Goal: Task Accomplishment & Management: Use online tool/utility

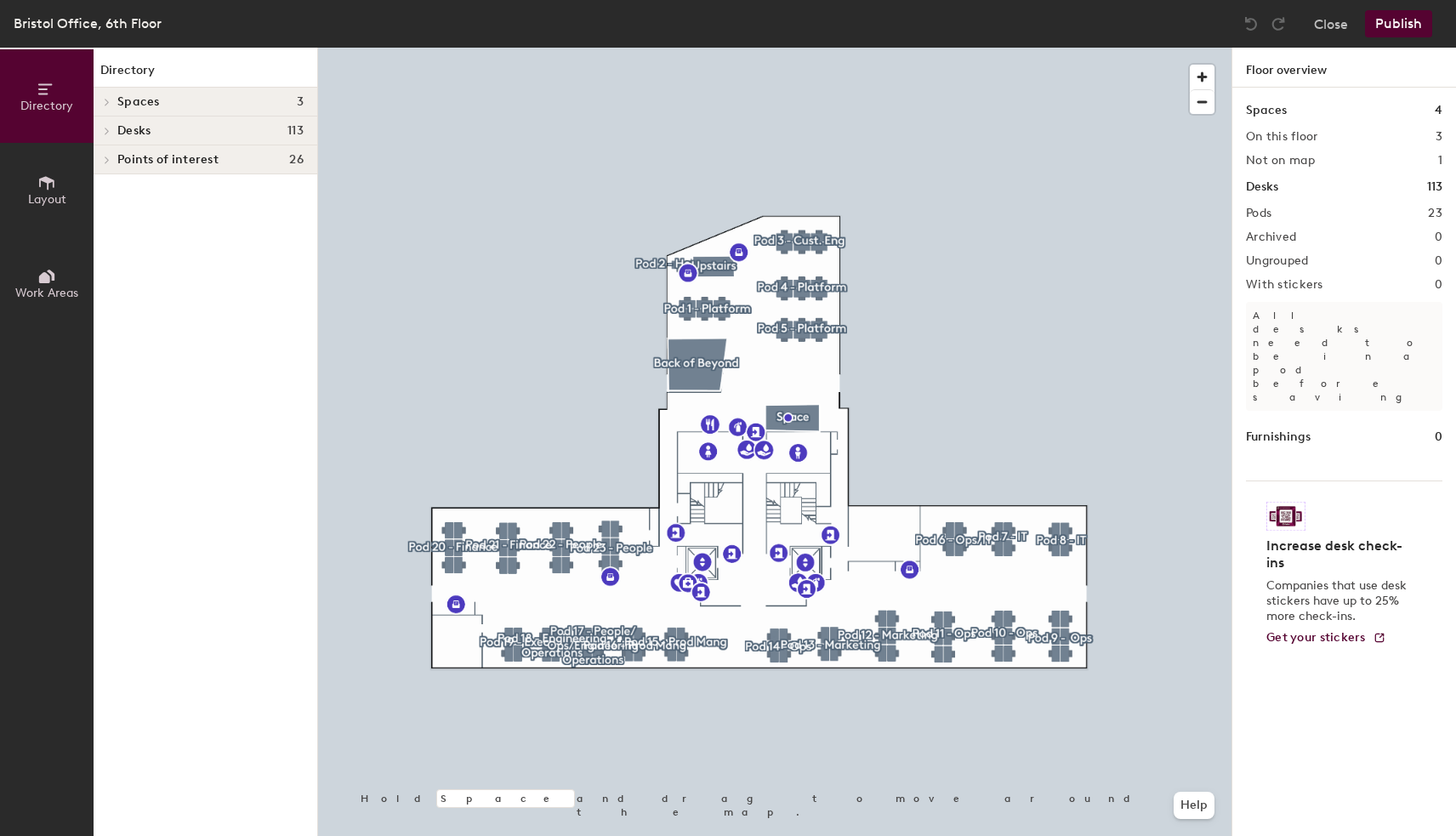
click at [108, 133] on icon at bounding box center [106, 131] width 7 height 9
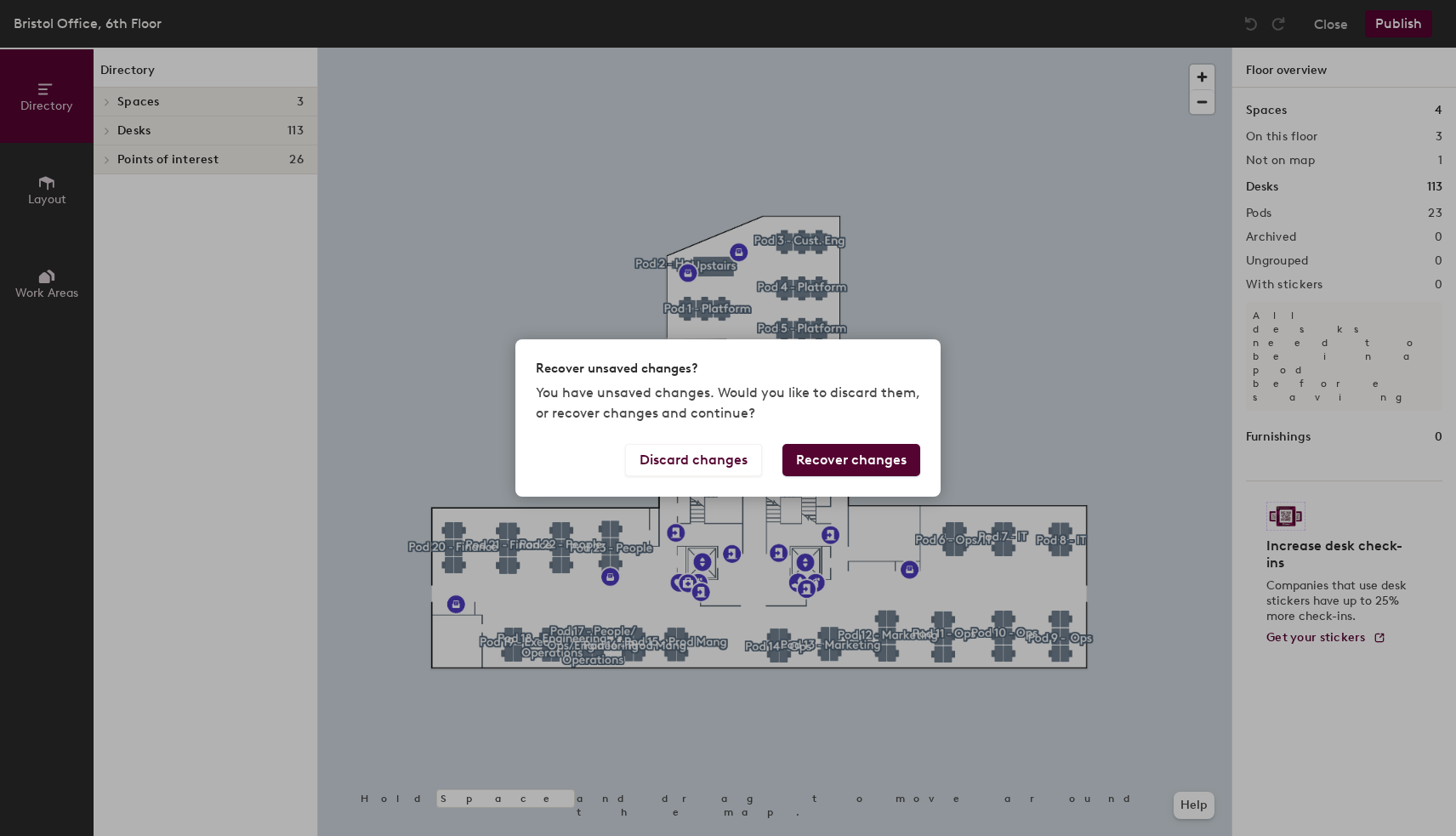
click at [852, 457] on button "Recover changes" at bounding box center [851, 460] width 138 height 32
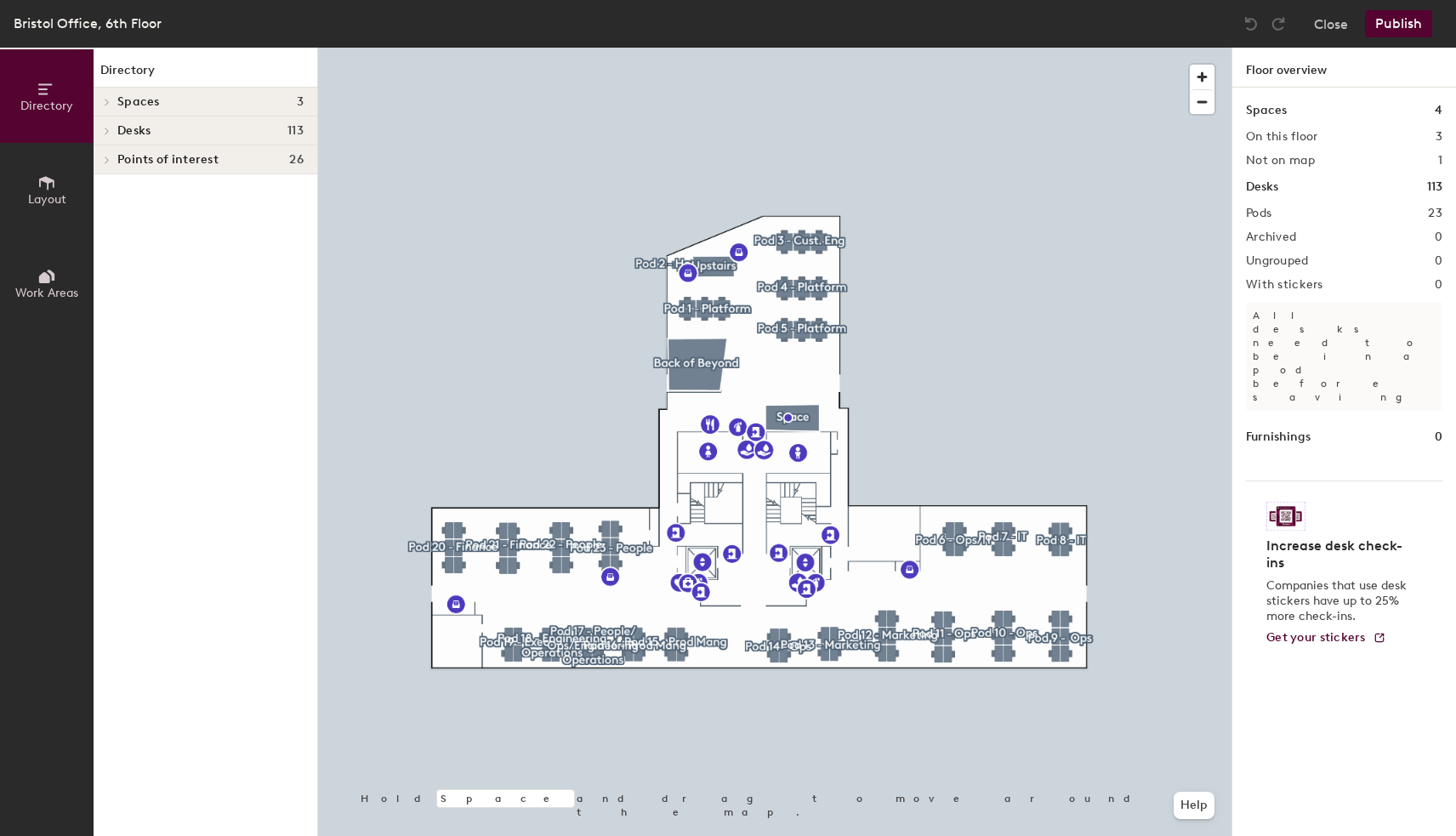
click at [136, 131] on span "Desks" at bounding box center [134, 131] width 33 height 13
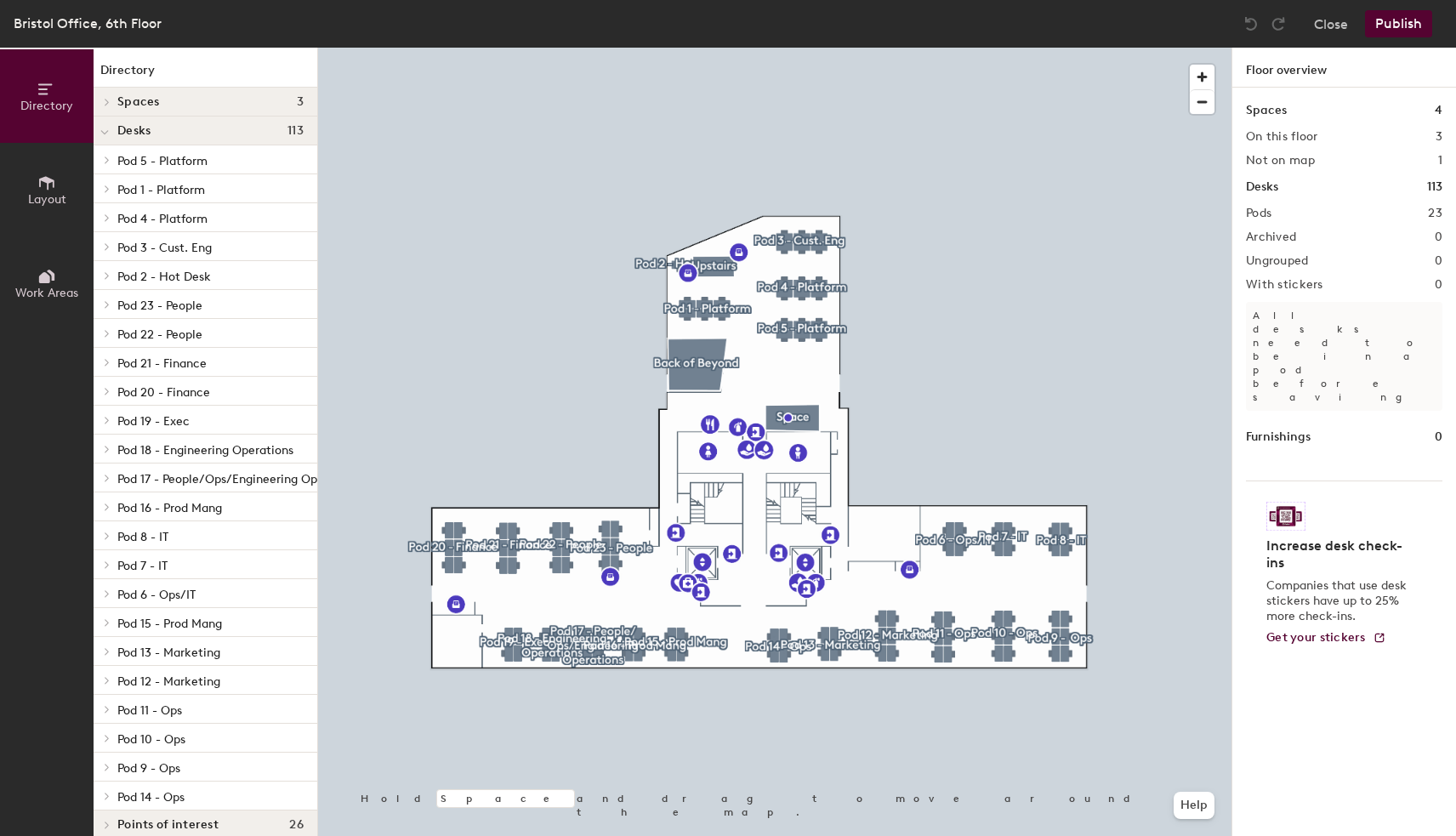
click at [109, 649] on icon at bounding box center [107, 651] width 4 height 7
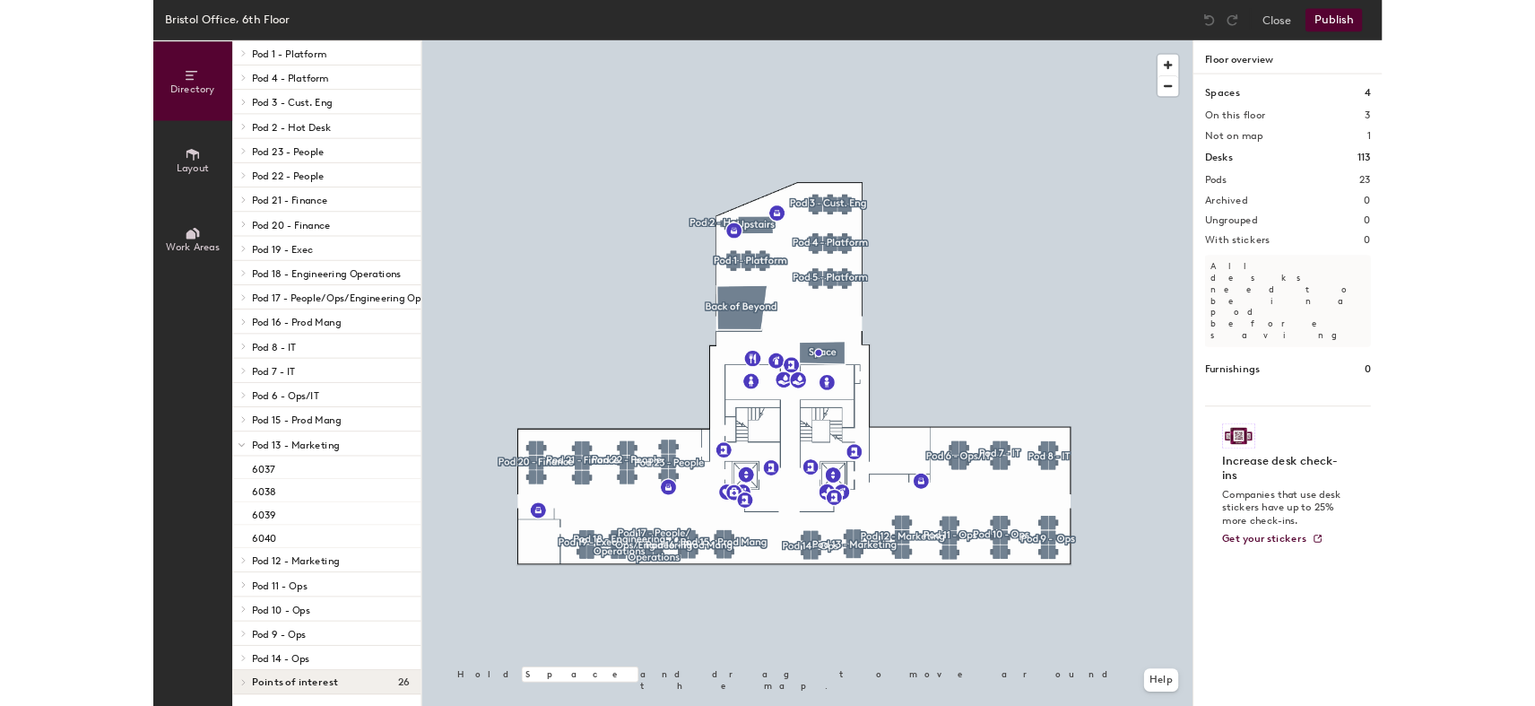
scroll to position [146, 0]
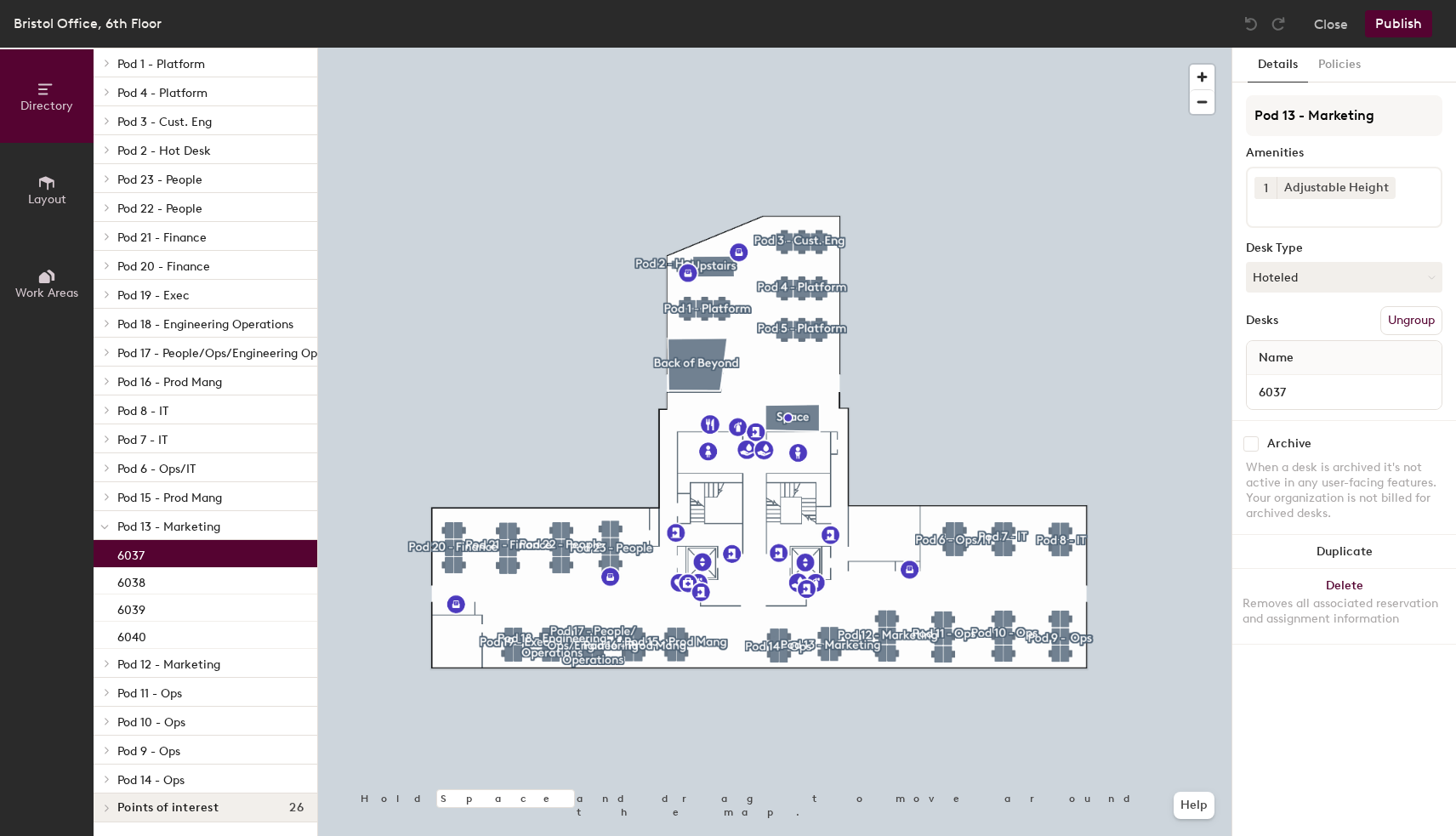
click at [139, 545] on p "6037" at bounding box center [131, 553] width 28 height 20
click at [1434, 277] on button "Hoteled" at bounding box center [1344, 277] width 196 height 30
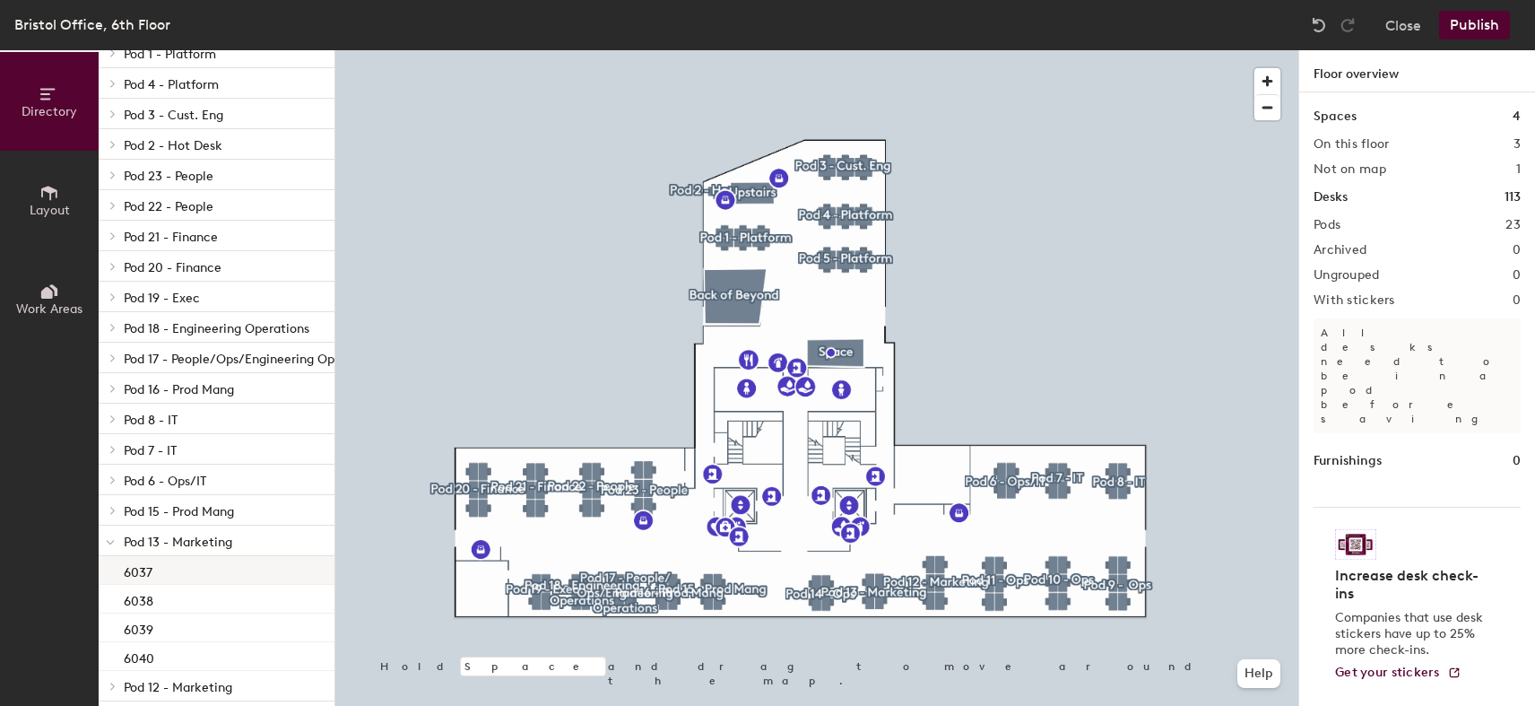
click at [135, 576] on p "6037" at bounding box center [138, 570] width 29 height 21
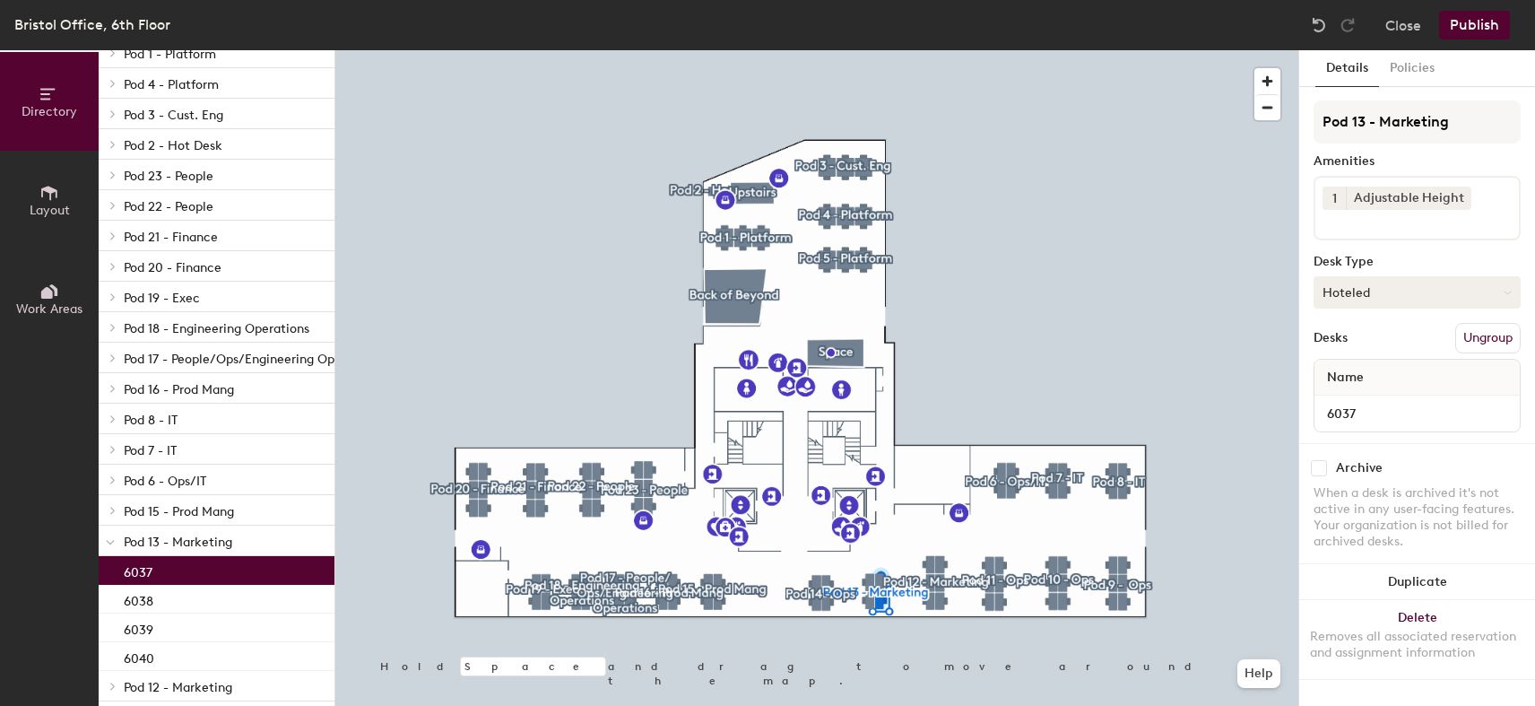
click at [1509, 290] on icon at bounding box center [1508, 293] width 8 height 8
click at [1359, 343] on div "Assigned" at bounding box center [1404, 347] width 179 height 27
click at [1356, 379] on span "Name" at bounding box center [1345, 377] width 55 height 32
click at [1381, 372] on div "Name" at bounding box center [1417, 378] width 205 height 36
click at [1377, 376] on div "Name" at bounding box center [1417, 378] width 205 height 36
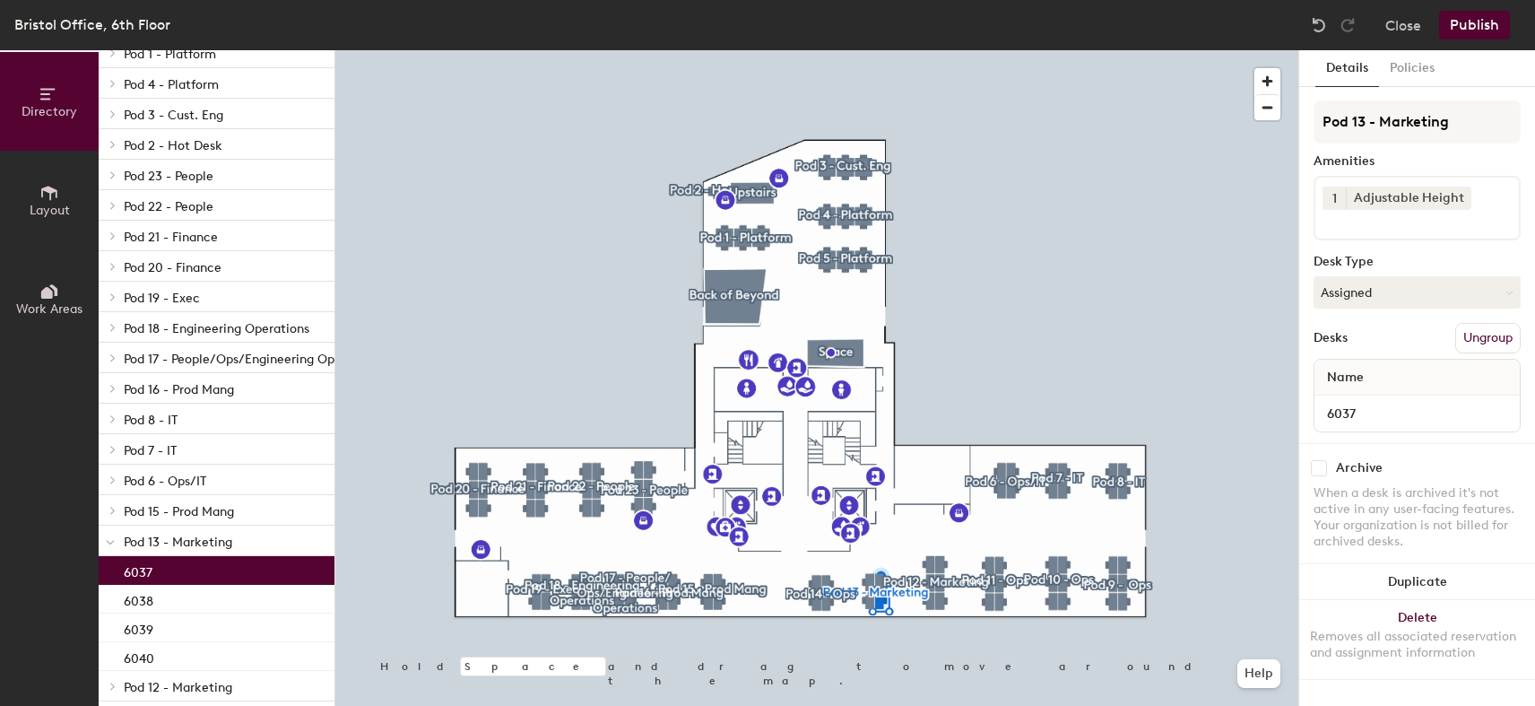
click at [1377, 376] on div "Name" at bounding box center [1417, 378] width 205 height 36
click at [1493, 335] on button "Ungroup" at bounding box center [1487, 338] width 65 height 30
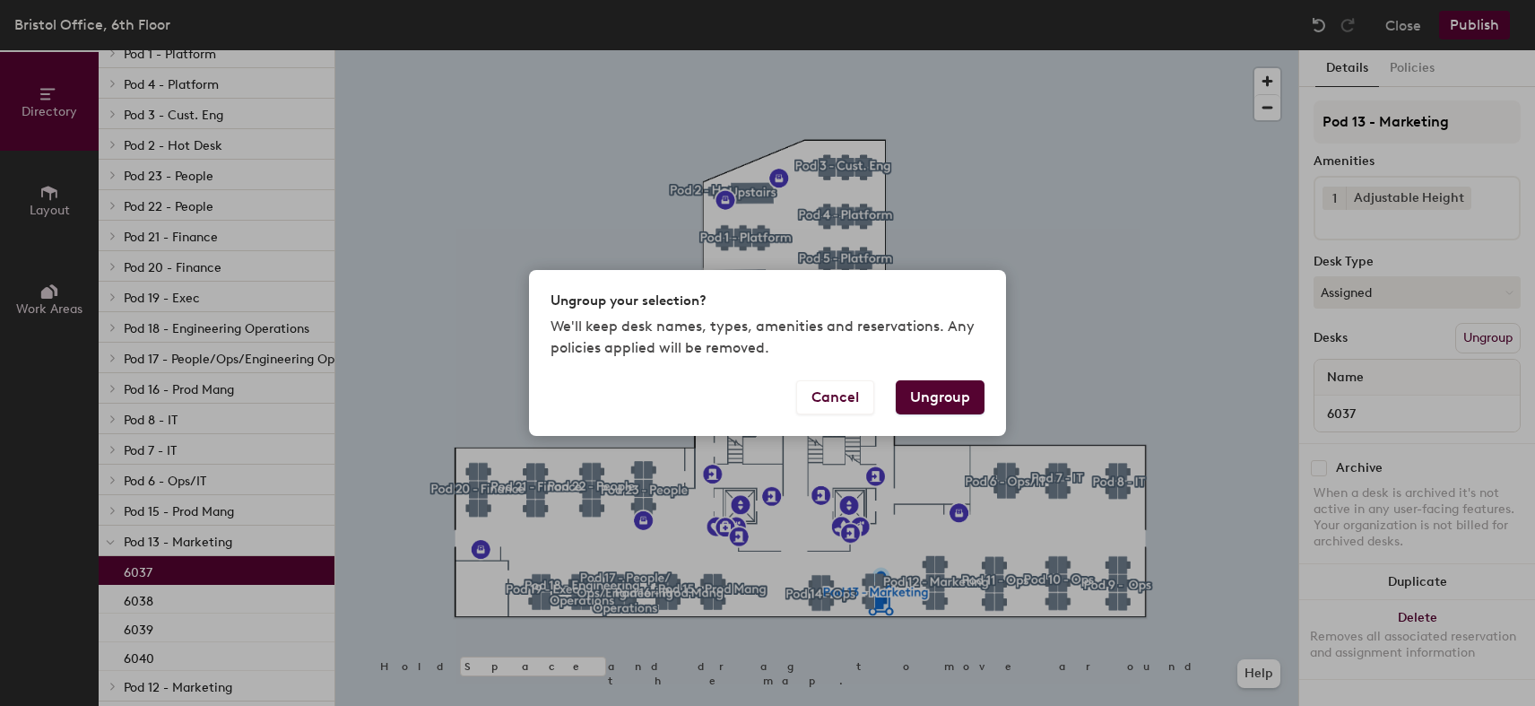
click at [923, 399] on button "Ungroup" at bounding box center [940, 397] width 89 height 34
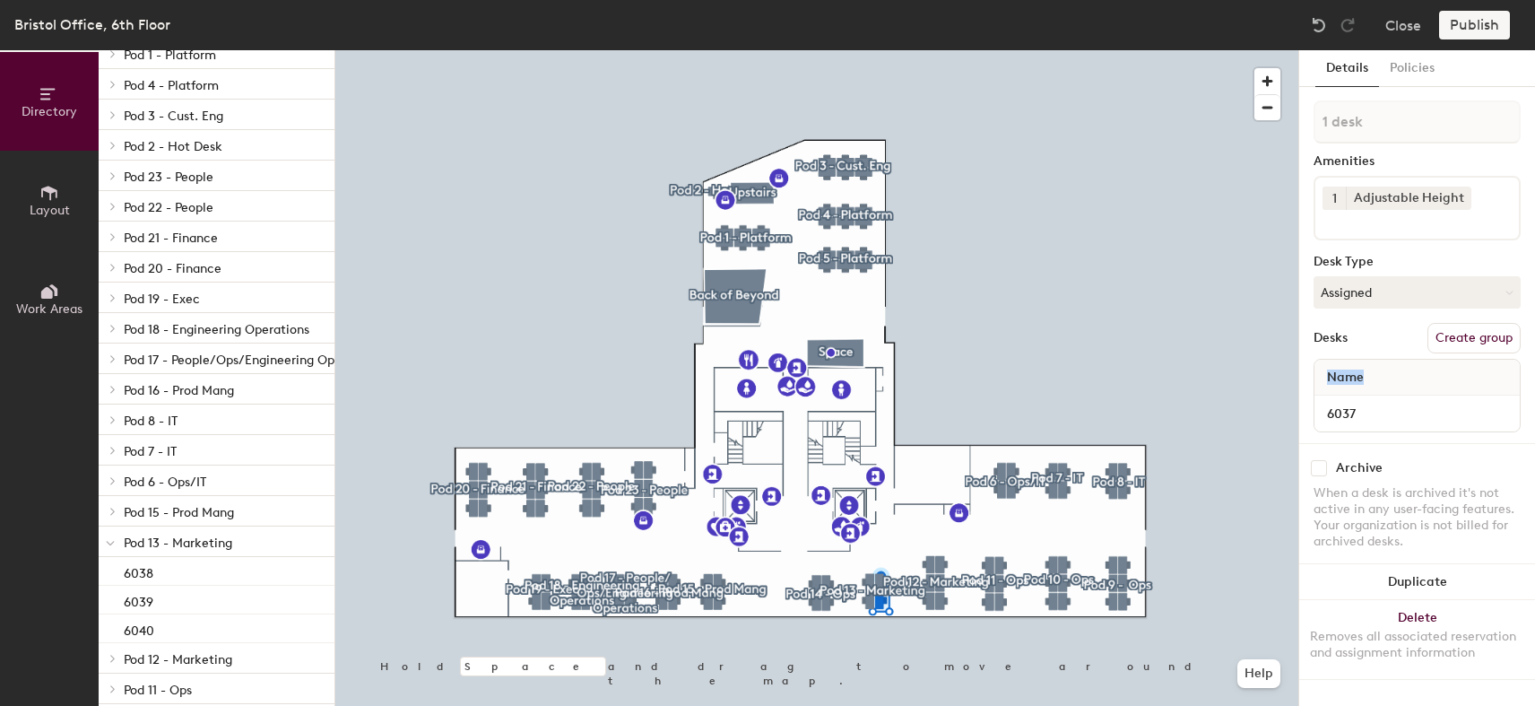
click at [1359, 375] on span "Name" at bounding box center [1345, 377] width 55 height 32
click at [1507, 291] on icon at bounding box center [1508, 292] width 6 height 3
click at [1370, 346] on div "Assigned" at bounding box center [1404, 347] width 179 height 27
click at [1463, 334] on button "Create group" at bounding box center [1474, 338] width 93 height 30
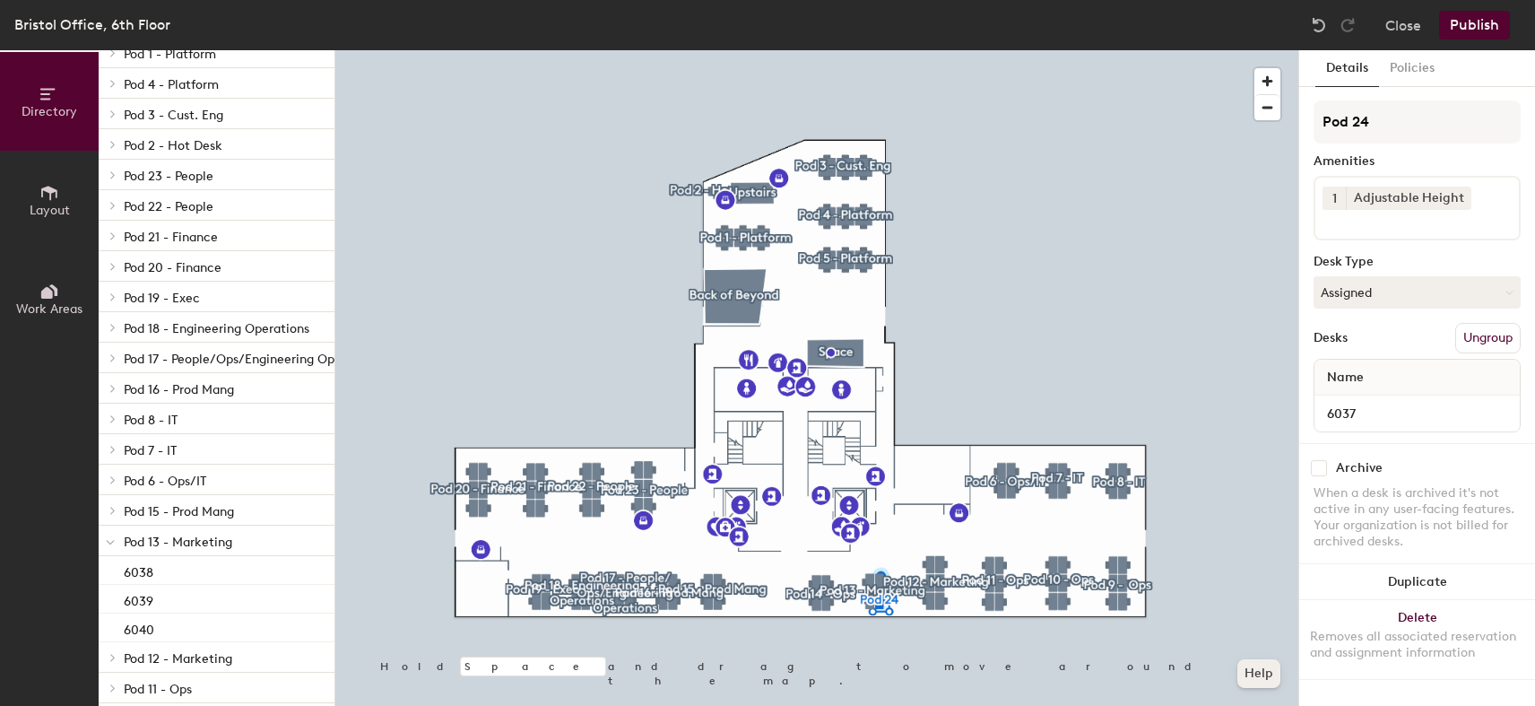
click at [1255, 671] on button "Help" at bounding box center [1258, 673] width 43 height 29
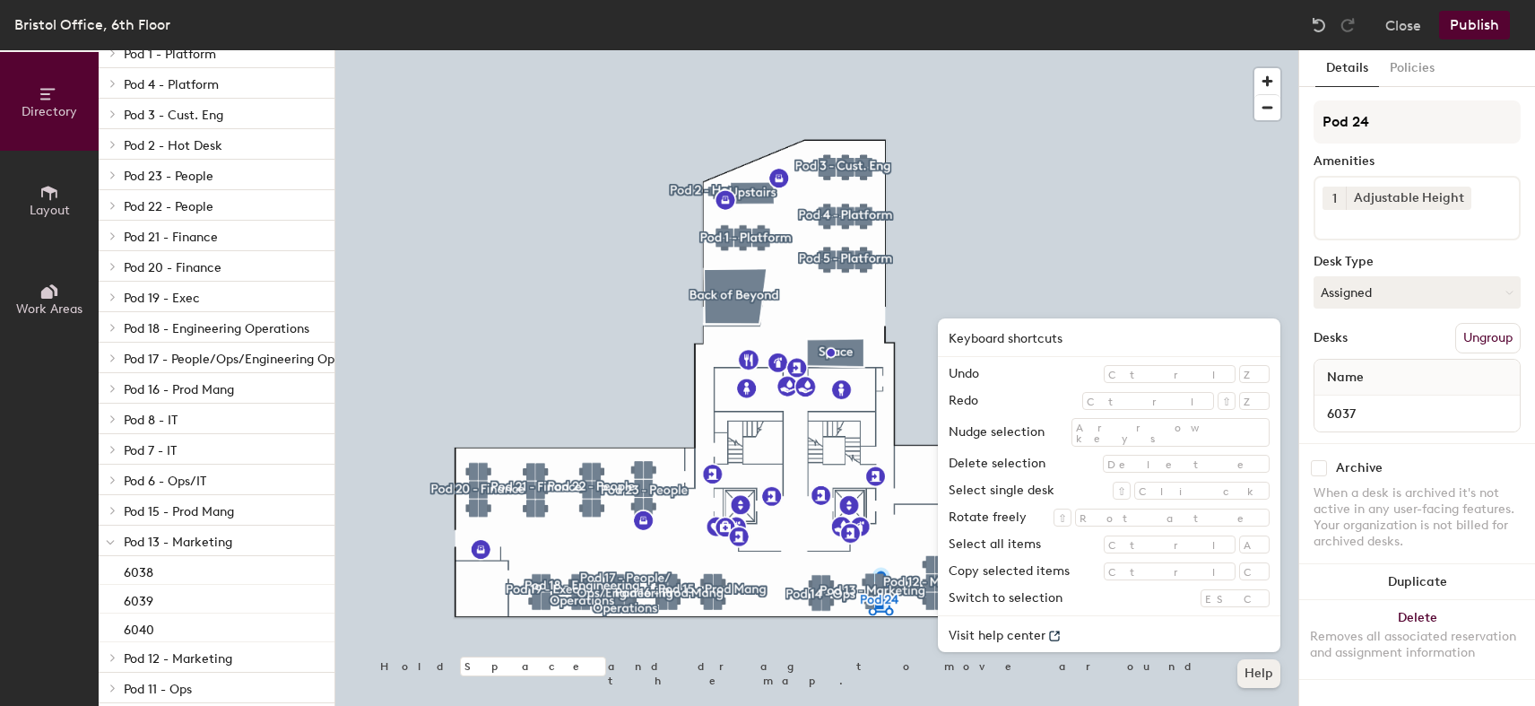
click at [1253, 670] on button "Help" at bounding box center [1258, 673] width 43 height 29
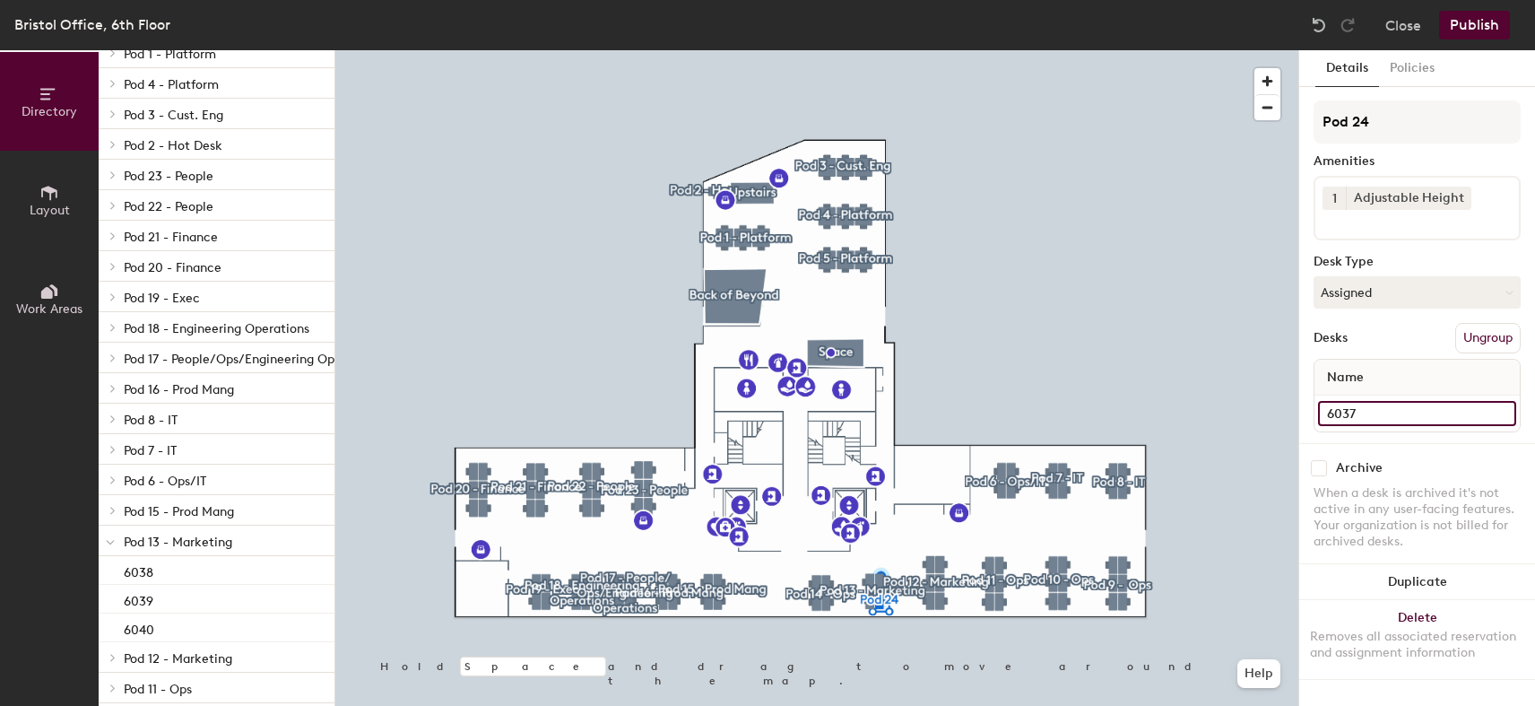
click at [1388, 413] on input "6037" at bounding box center [1417, 413] width 198 height 25
click at [1392, 412] on input "6037" at bounding box center [1417, 413] width 198 height 25
type input "[PERSON_NAME]"
click at [1446, 466] on div "Archive" at bounding box center [1417, 468] width 207 height 16
click at [1484, 18] on button "Publish" at bounding box center [1474, 25] width 71 height 29
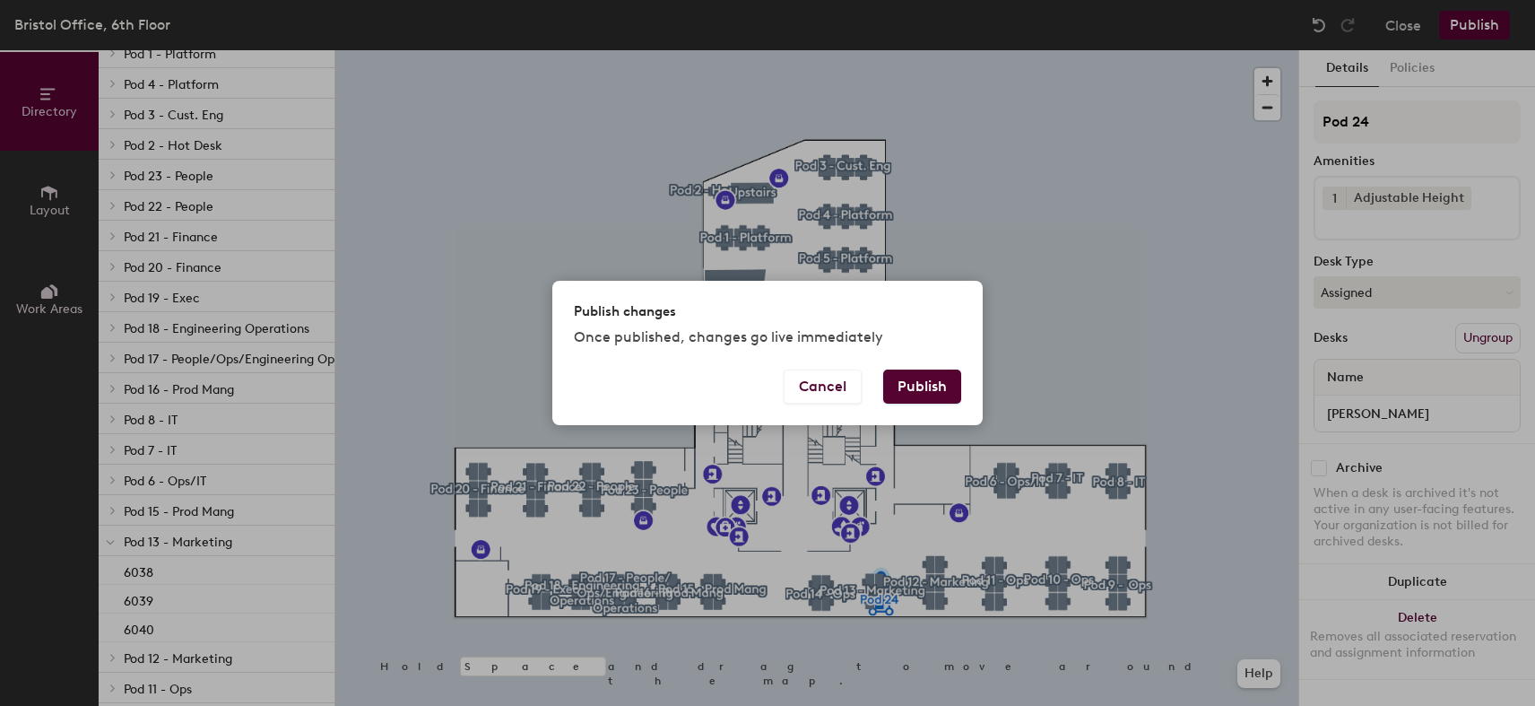
click at [916, 386] on button "Publish" at bounding box center [922, 386] width 78 height 34
